Goal: Obtain resource: Obtain resource

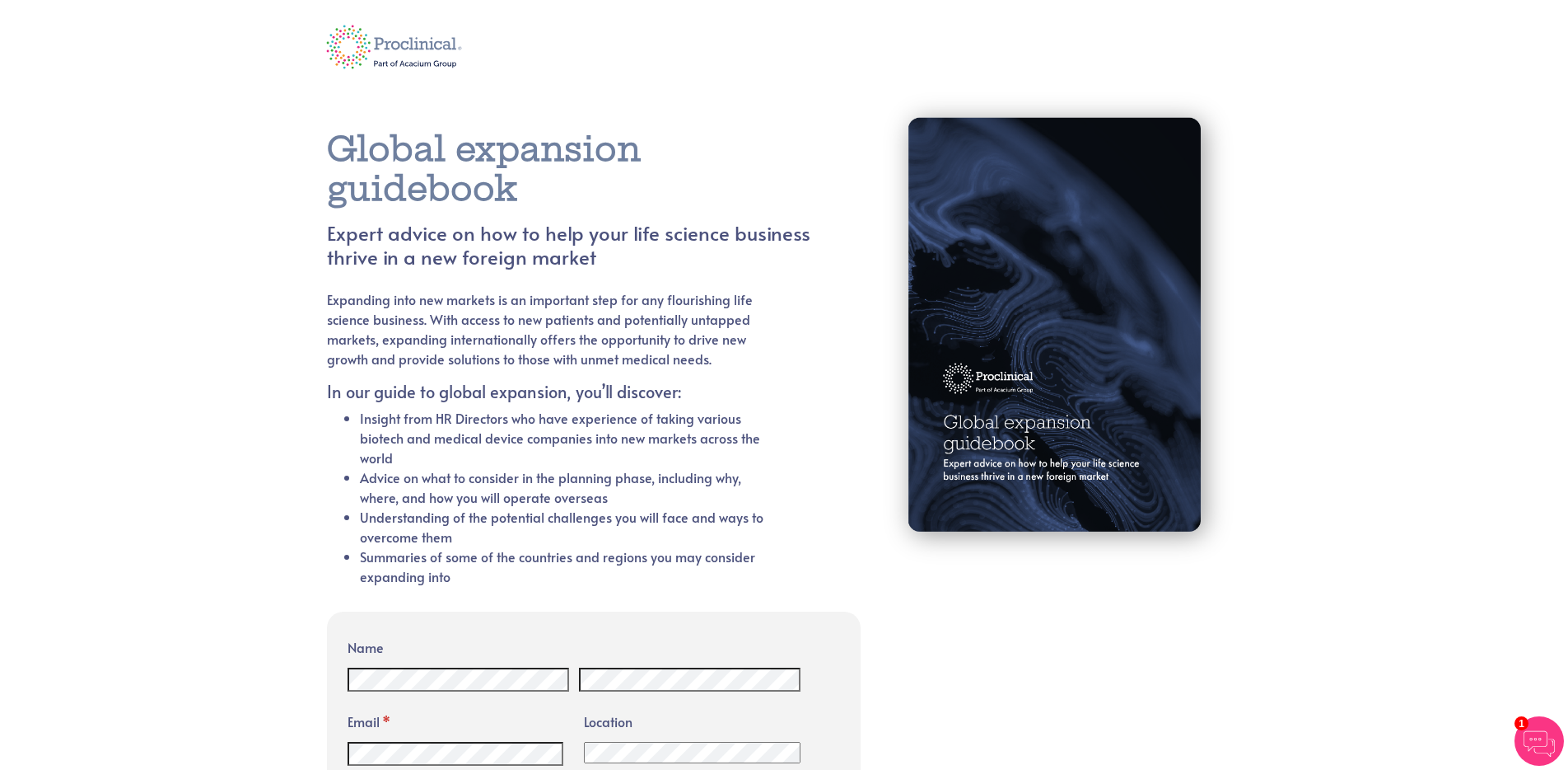
drag, startPoint x: 787, startPoint y: 107, endPoint x: 814, endPoint y: 113, distance: 27.7
click at [787, 107] on div "Global expansion guidebook Expert advice on how to help your life science busin…" at bounding box center [588, 347] width 548 height 516
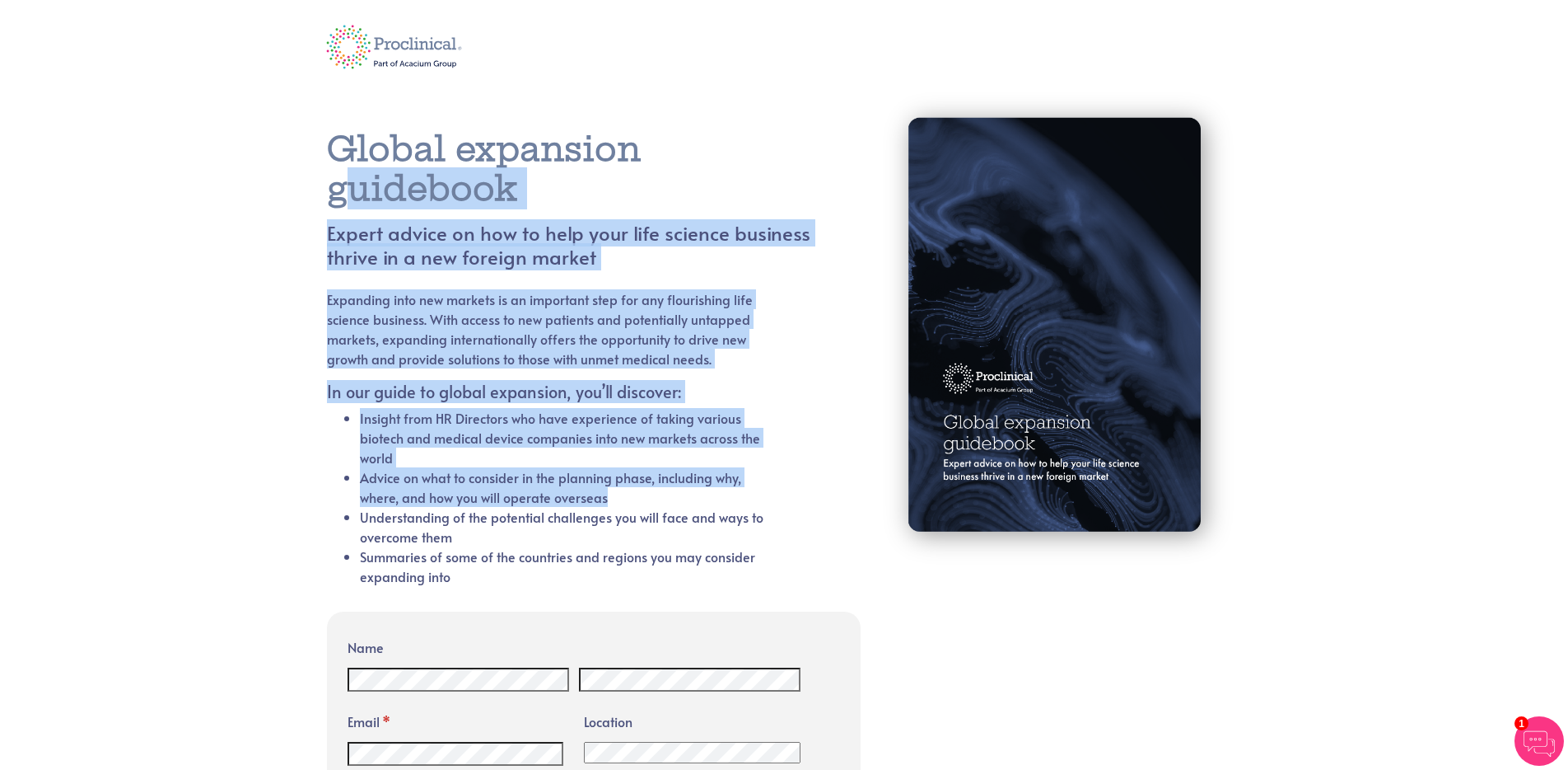
drag, startPoint x: 452, startPoint y: 160, endPoint x: 674, endPoint y: 496, distance: 402.7
click at [674, 497] on div "Global expansion guidebook Expert advice on how to help your life science busin…" at bounding box center [588, 367] width 523 height 476
click at [674, 496] on li "Advice on what to consider in the planning phase, including why, where, and how…" at bounding box center [565, 486] width 411 height 40
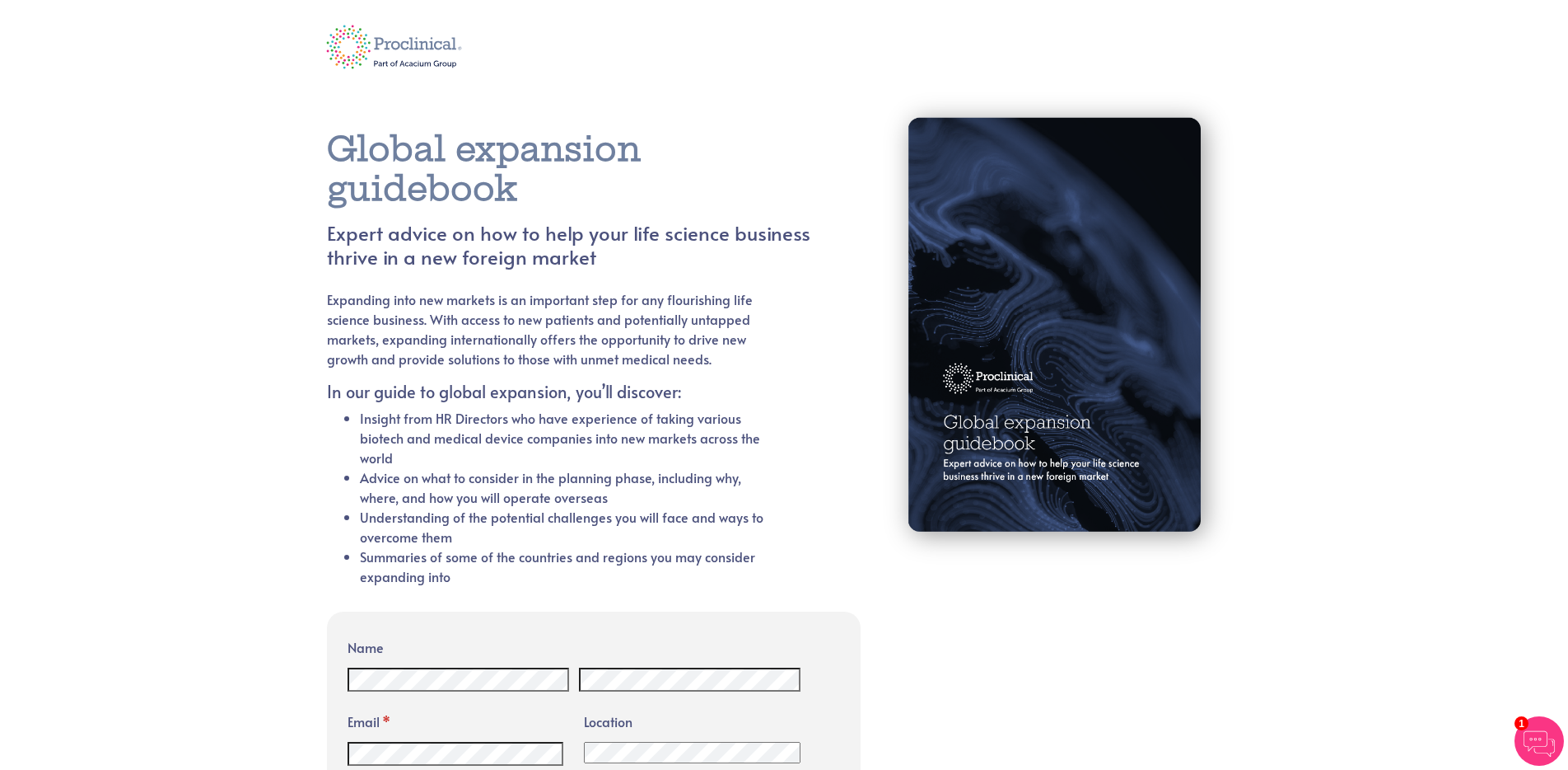
drag, startPoint x: 560, startPoint y: 401, endPoint x: 376, endPoint y: 178, distance: 289.1
click at [376, 178] on div "Global expansion guidebook Expert advice on how to help your life science busin…" at bounding box center [588, 367] width 523 height 476
click at [376, 179] on h1 "Global expansion guidebook" at bounding box center [568, 169] width 484 height 79
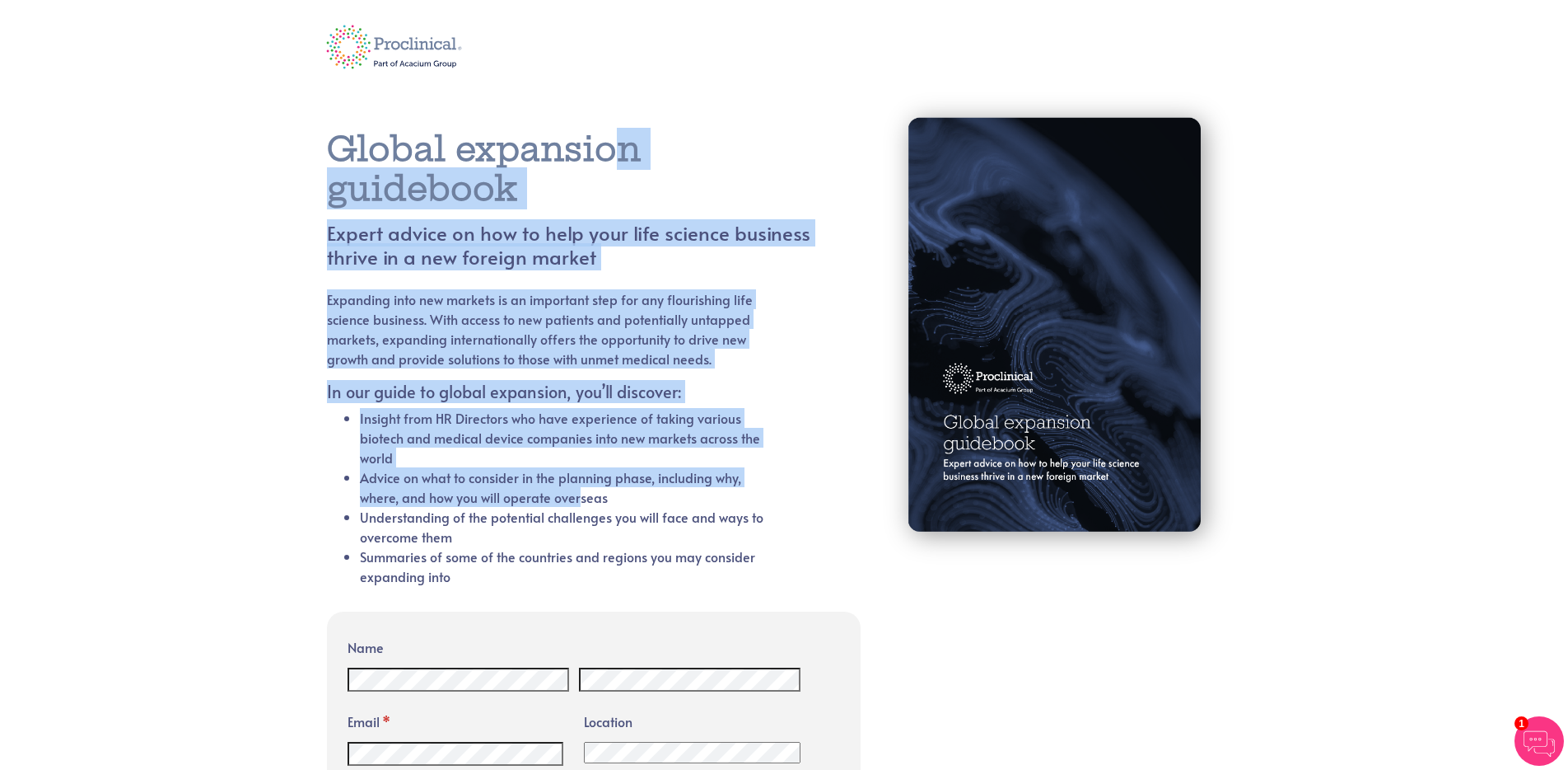
drag, startPoint x: 370, startPoint y: 155, endPoint x: 575, endPoint y: 508, distance: 408.2
click at [575, 508] on div "Global expansion guidebook Expert advice on how to help your life science busin…" at bounding box center [588, 367] width 523 height 476
drag, startPoint x: 575, startPoint y: 508, endPoint x: 652, endPoint y: 529, distance: 79.8
click at [576, 508] on li "Understanding of the potential challenges you will face and ways to overcome th…" at bounding box center [565, 526] width 411 height 40
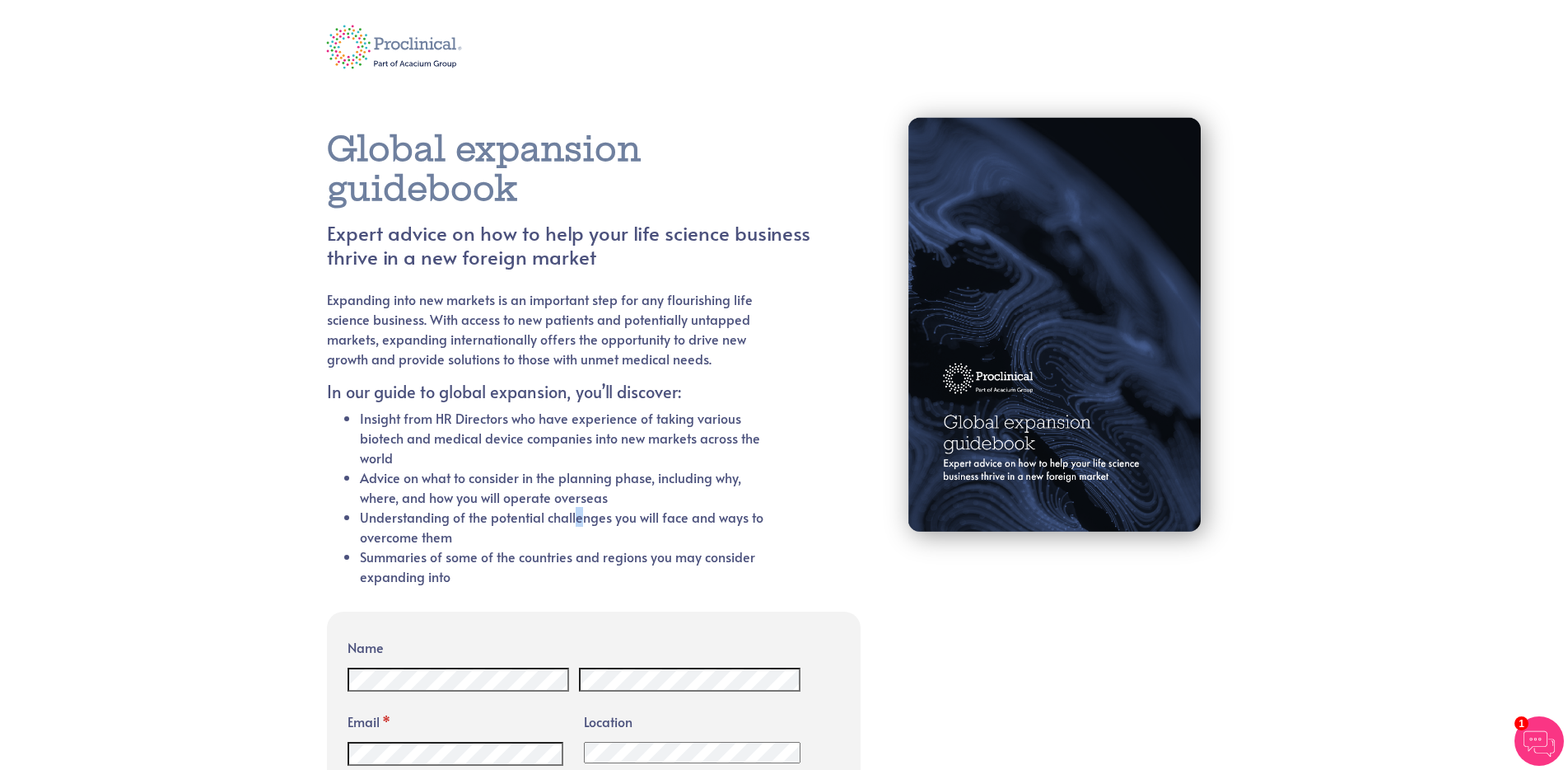
drag, startPoint x: 540, startPoint y: 350, endPoint x: 401, endPoint y: 172, distance: 225.8
click at [401, 172] on div "Global expansion guidebook Expert advice on how to help your life science busin…" at bounding box center [588, 367] width 523 height 476
click at [401, 172] on h1 "Global expansion guidebook" at bounding box center [568, 169] width 484 height 79
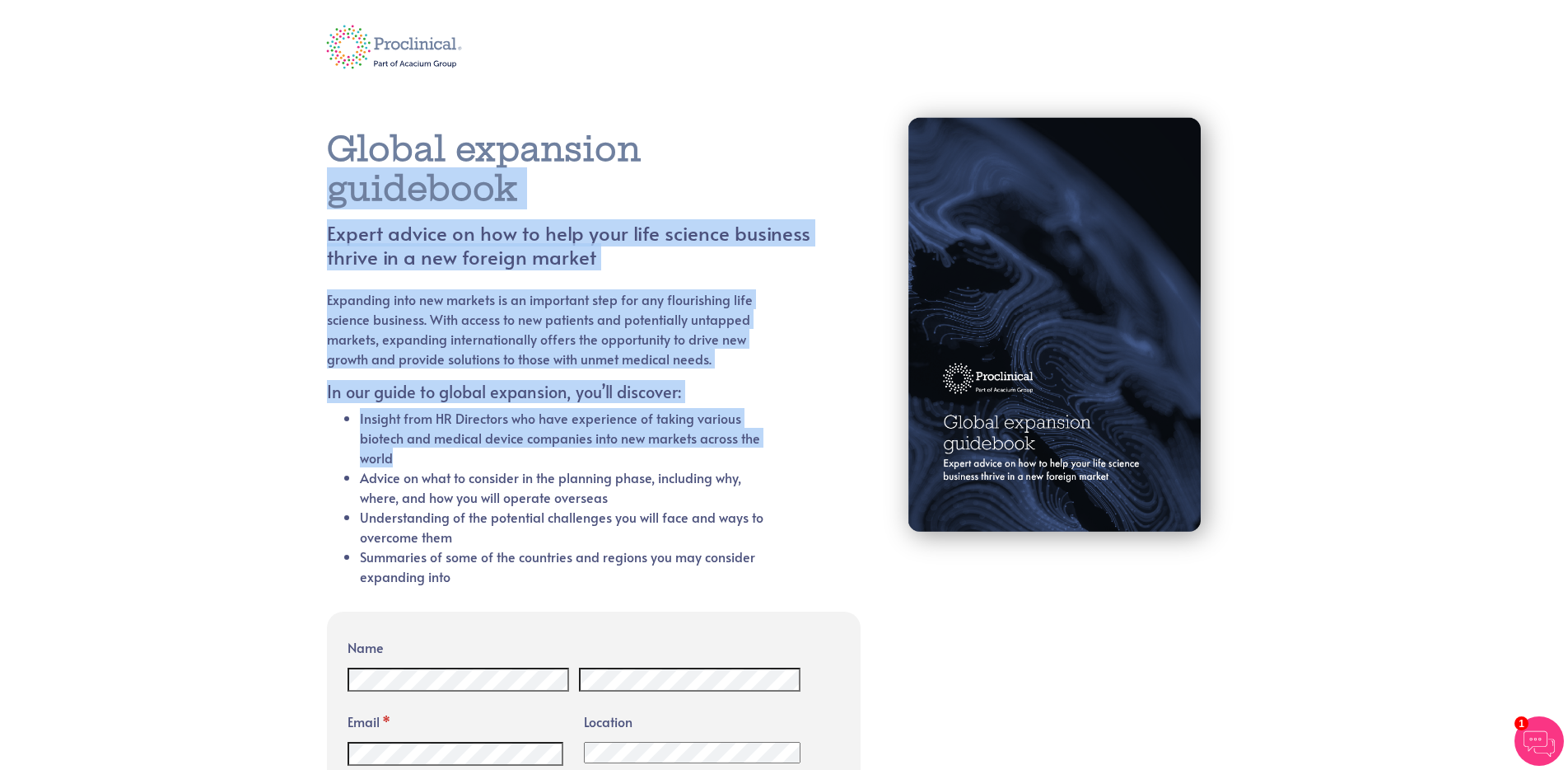
drag, startPoint x: 404, startPoint y: 135, endPoint x: 520, endPoint y: 451, distance: 336.6
click at [520, 451] on div "Global expansion guidebook Expert advice on how to help your life science busin…" at bounding box center [588, 367] width 523 height 476
drag, startPoint x: 520, startPoint y: 451, endPoint x: 604, endPoint y: 460, distance: 84.5
click at [521, 449] on li "Insight from HR Directors who have experience of taking various biotech and med…" at bounding box center [565, 437] width 411 height 59
drag, startPoint x: 616, startPoint y: 462, endPoint x: 420, endPoint y: 117, distance: 396.8
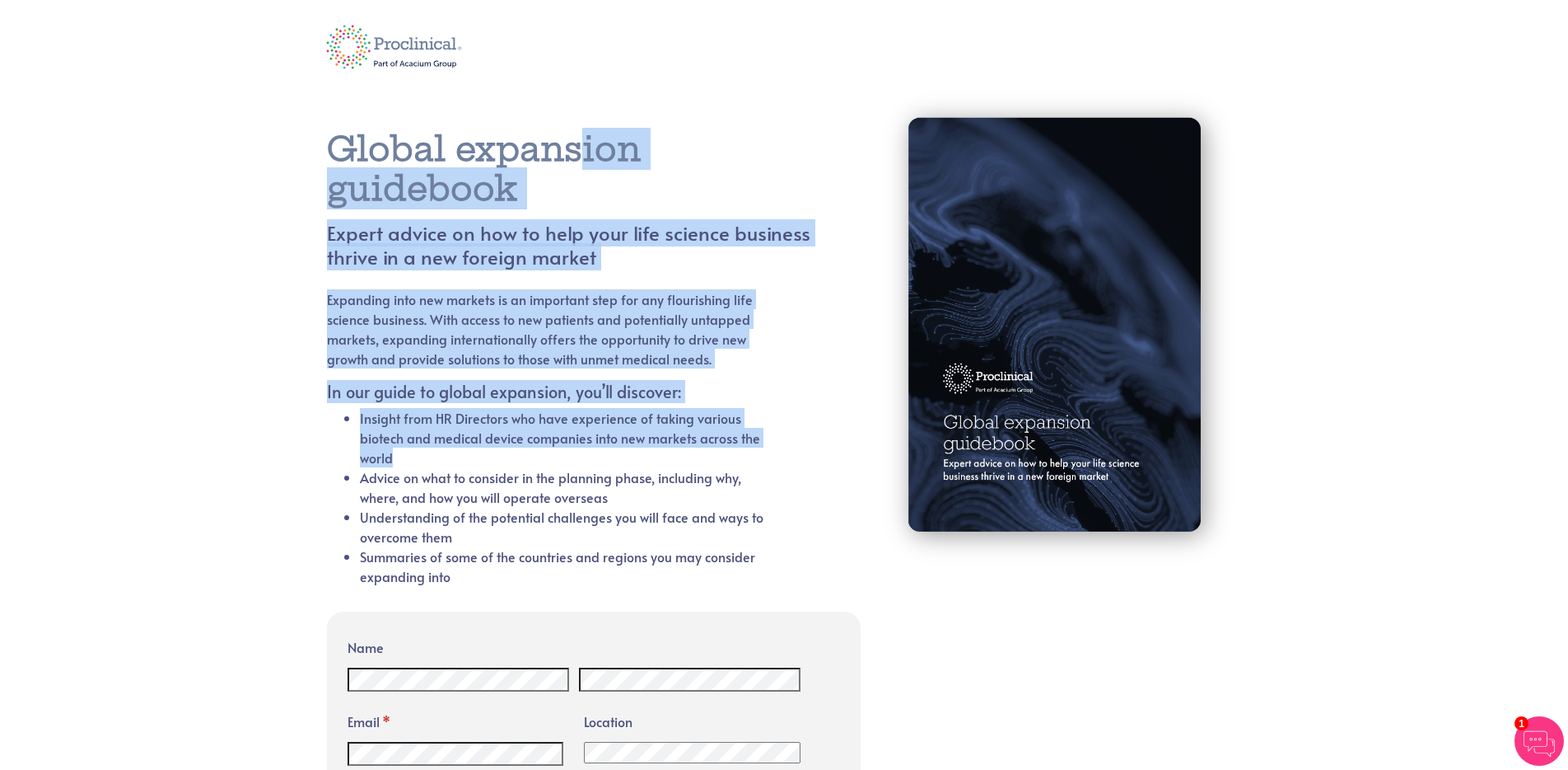
click at [420, 115] on div "Global expansion guidebook Expert advice on how to help your life science busin…" at bounding box center [588, 347] width 548 height 516
drag, startPoint x: 420, startPoint y: 117, endPoint x: 537, endPoint y: 152, distance: 122.1
click at [420, 118] on div "Global expansion guidebook Expert advice on how to help your life science busin…" at bounding box center [588, 347] width 548 height 516
drag, startPoint x: 408, startPoint y: 135, endPoint x: 608, endPoint y: 468, distance: 388.4
click at [608, 469] on div "Global expansion guidebook Expert advice on how to help your life science busin…" at bounding box center [588, 367] width 523 height 476
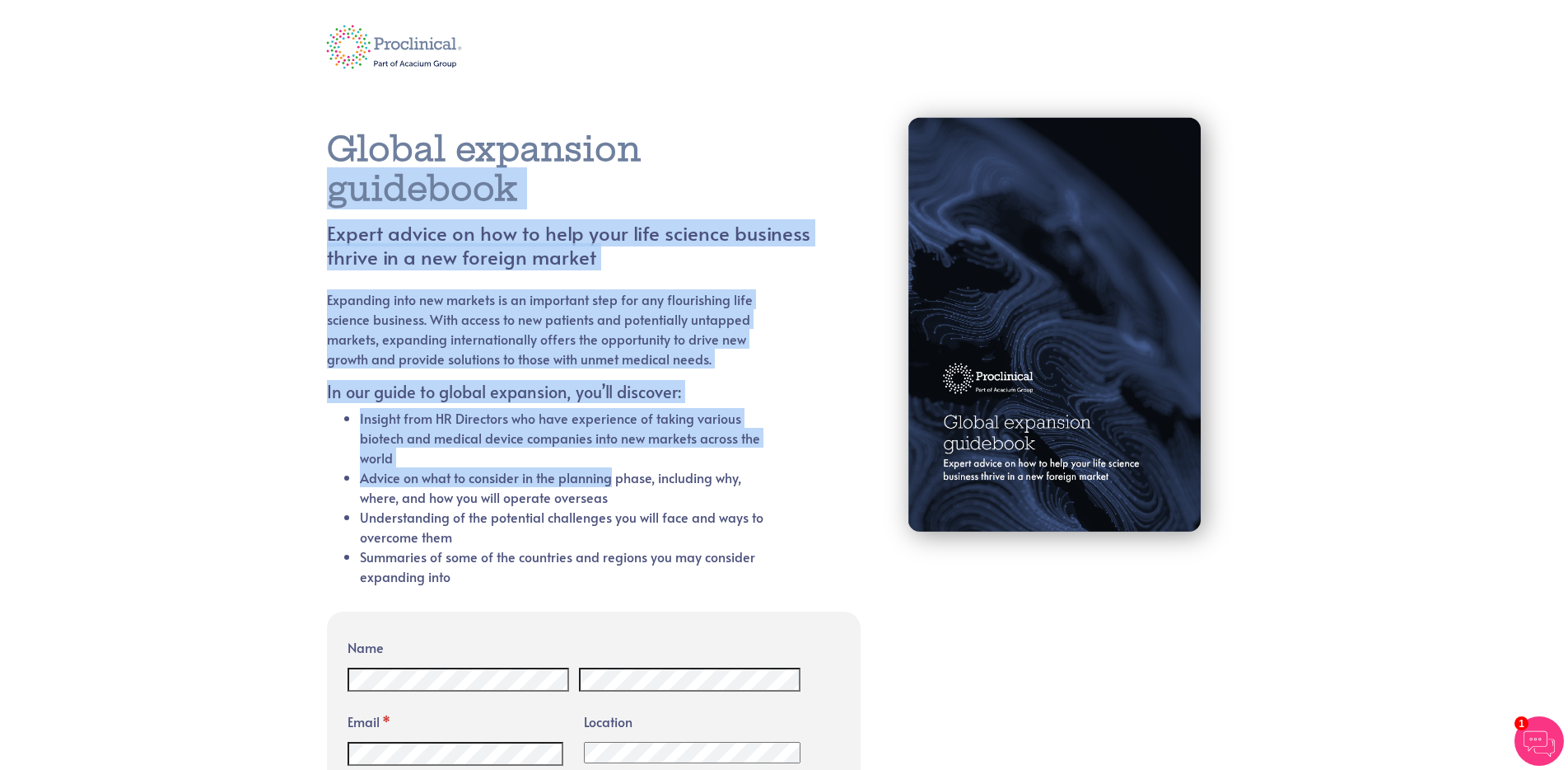
drag, startPoint x: 608, startPoint y: 468, endPoint x: 886, endPoint y: 454, distance: 278.4
click at [609, 467] on li "Advice on what to consider in the planning phase, including why, where, and how…" at bounding box center [565, 486] width 411 height 40
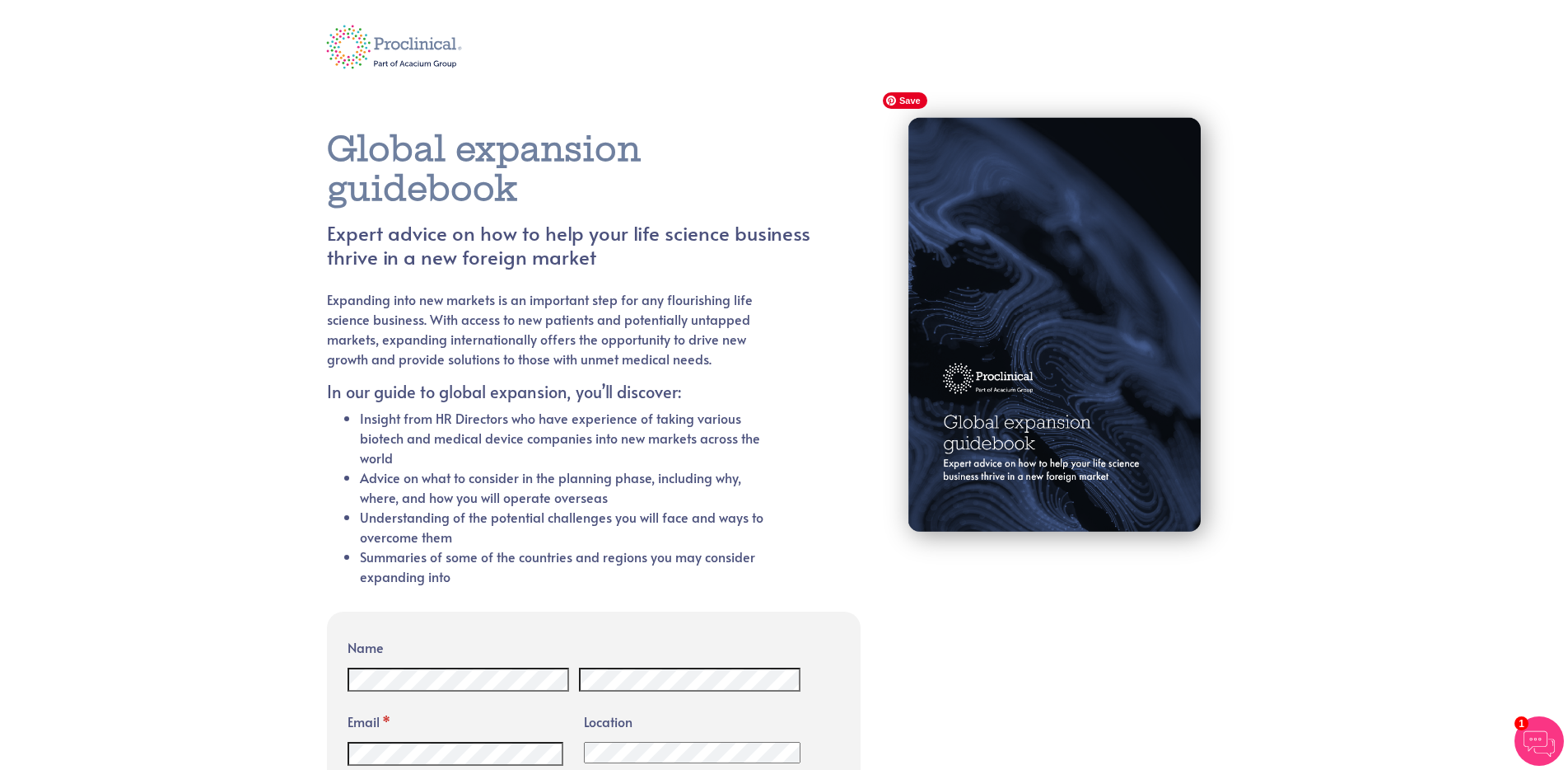
drag, startPoint x: 574, startPoint y: 205, endPoint x: 555, endPoint y: 201, distance: 19.4
click at [574, 205] on h1 "Global expansion guidebook" at bounding box center [568, 169] width 484 height 79
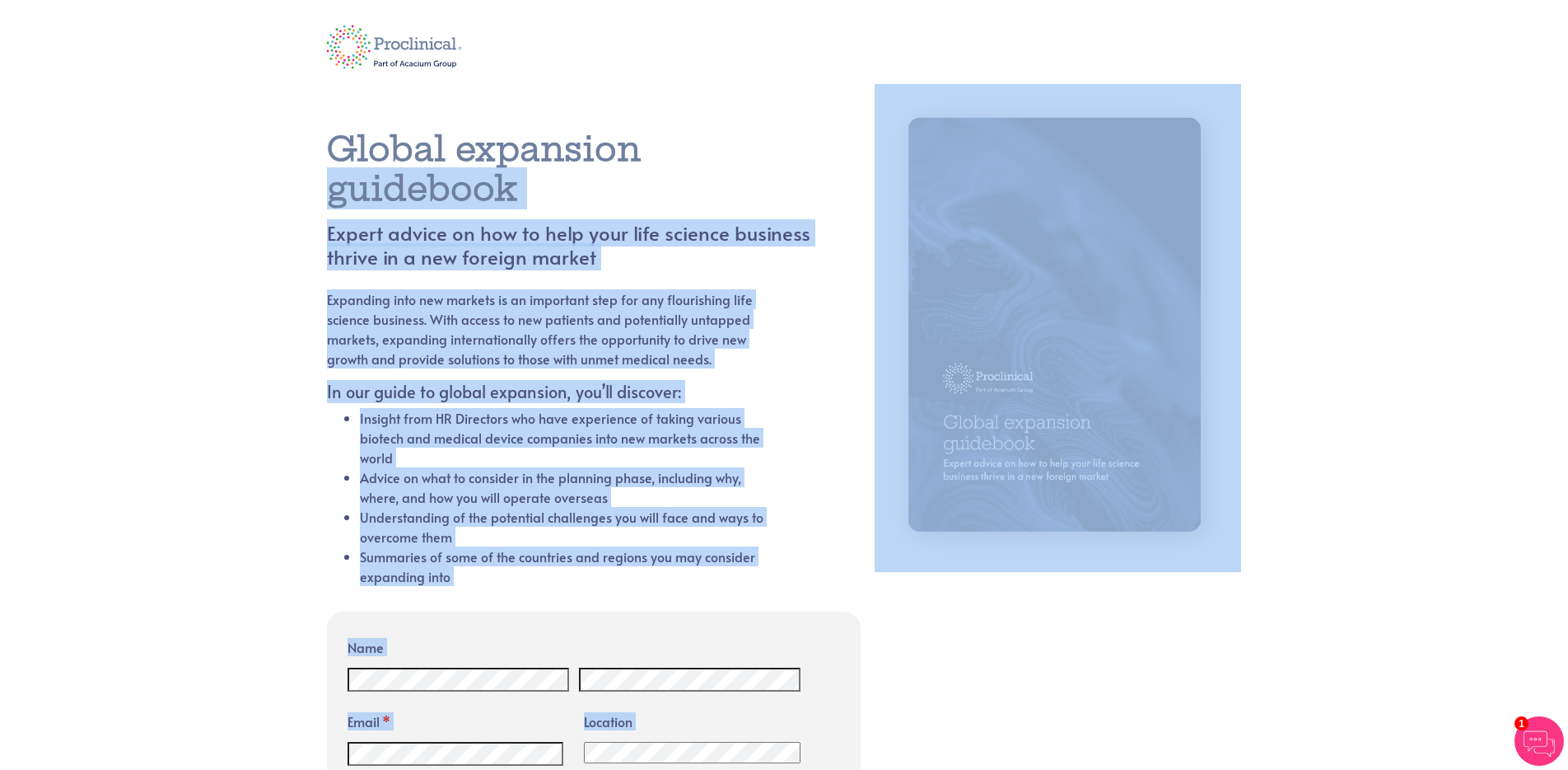
drag, startPoint x: 551, startPoint y: 424, endPoint x: 949, endPoint y: 702, distance: 485.5
click at [895, 714] on div "Global expansion guidebook Expert advice on how to help your life science busin…" at bounding box center [784, 583] width 939 height 997
drag, startPoint x: 949, startPoint y: 702, endPoint x: 971, endPoint y: 701, distance: 22.0
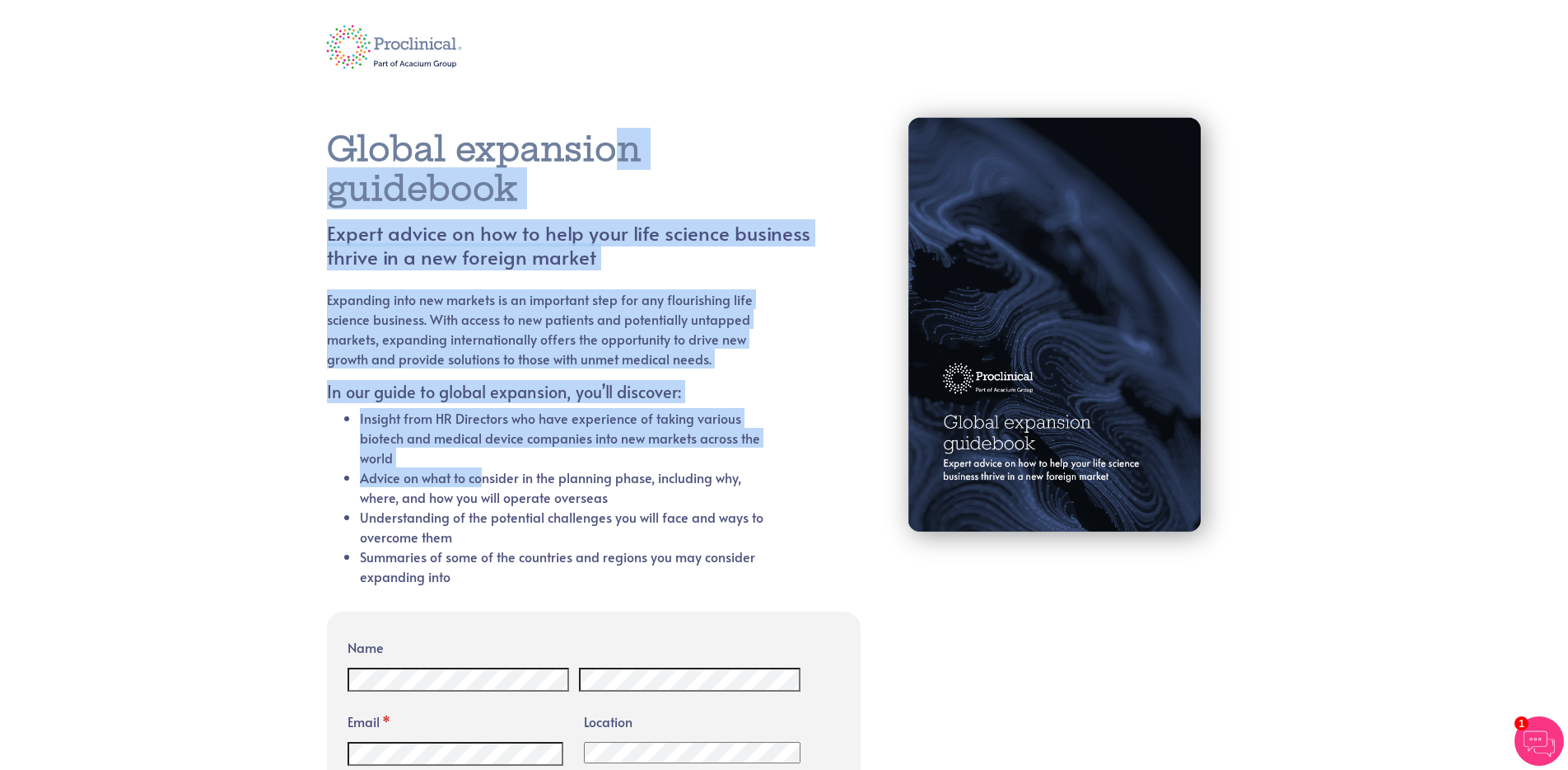
drag, startPoint x: 389, startPoint y: 176, endPoint x: 482, endPoint y: 484, distance: 321.7
click at [482, 484] on div "Global expansion guidebook Expert advice on how to help your life science busin…" at bounding box center [588, 367] width 523 height 476
drag, startPoint x: 483, startPoint y: 484, endPoint x: 673, endPoint y: 441, distance: 194.8
click at [485, 485] on li "Advice on what to consider in the planning phase, including why, where, and how…" at bounding box center [565, 486] width 411 height 40
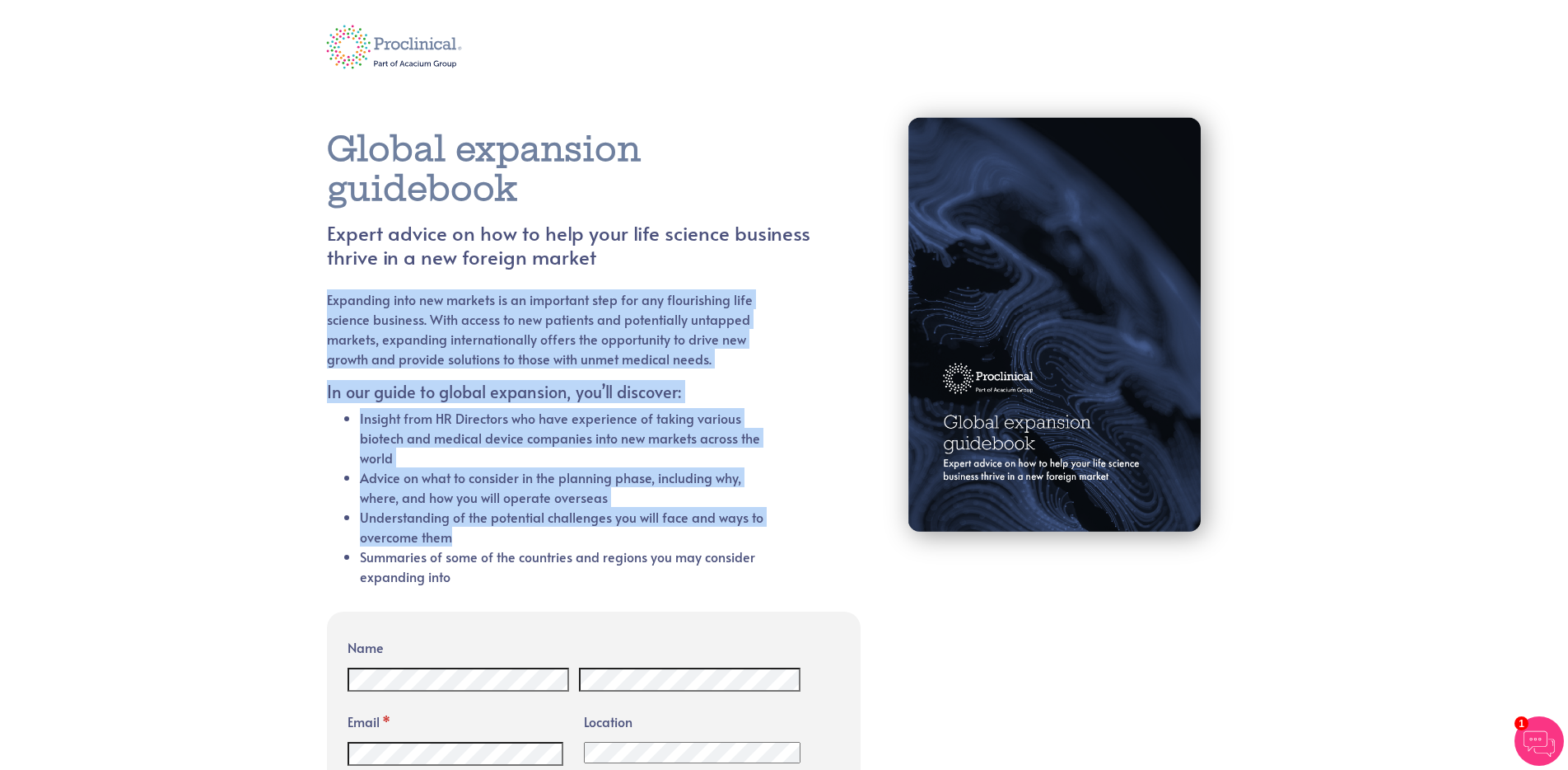
drag, startPoint x: 520, startPoint y: 392, endPoint x: 462, endPoint y: 284, distance: 122.6
click at [462, 284] on div "Global expansion guidebook Expert advice on how to help your life science busin…" at bounding box center [588, 367] width 523 height 476
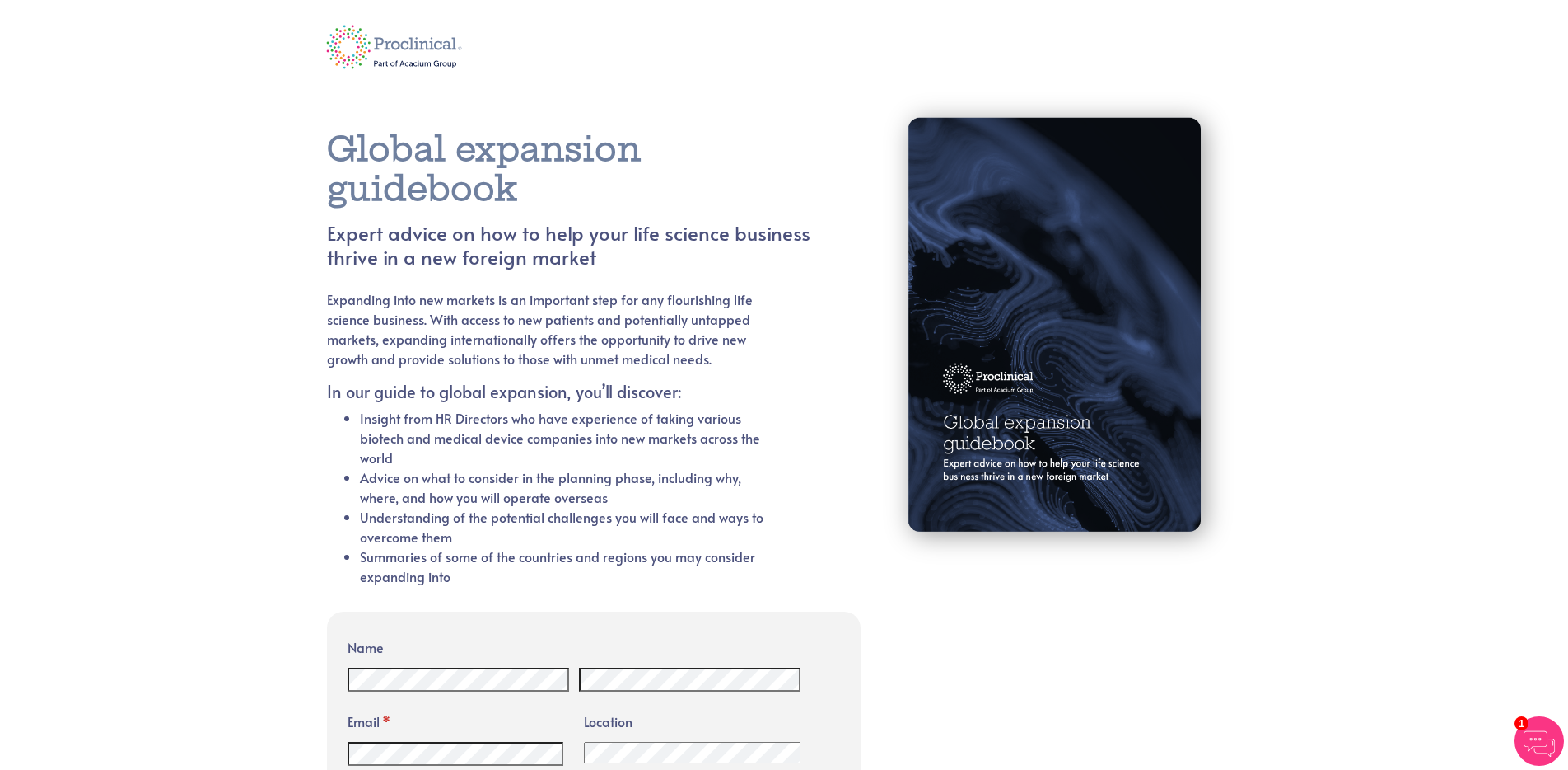
click at [434, 155] on h1 "Global expansion guidebook" at bounding box center [568, 169] width 484 height 79
click at [606, 224] on h4 "Expert advice on how to help your life science business thrive in a new foreign…" at bounding box center [568, 246] width 484 height 48
click at [560, 303] on p "Expanding into new markets is an important step for any flourishing life scienc…" at bounding box center [549, 329] width 444 height 79
